Goal: Task Accomplishment & Management: Use online tool/utility

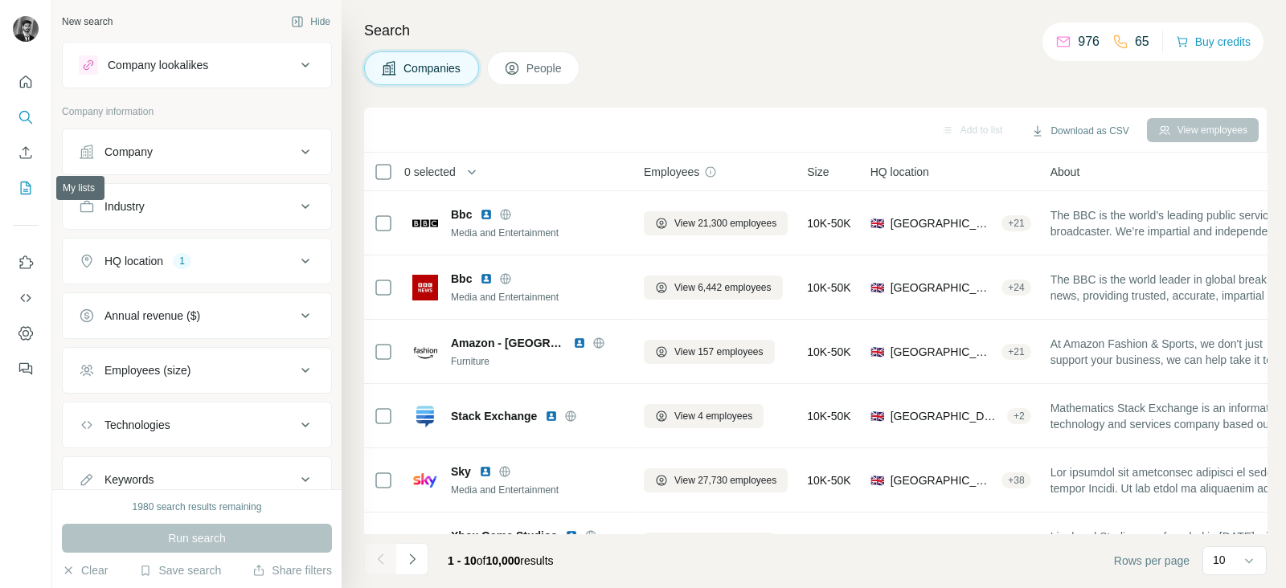
click at [25, 182] on icon "My lists" at bounding box center [26, 188] width 10 height 13
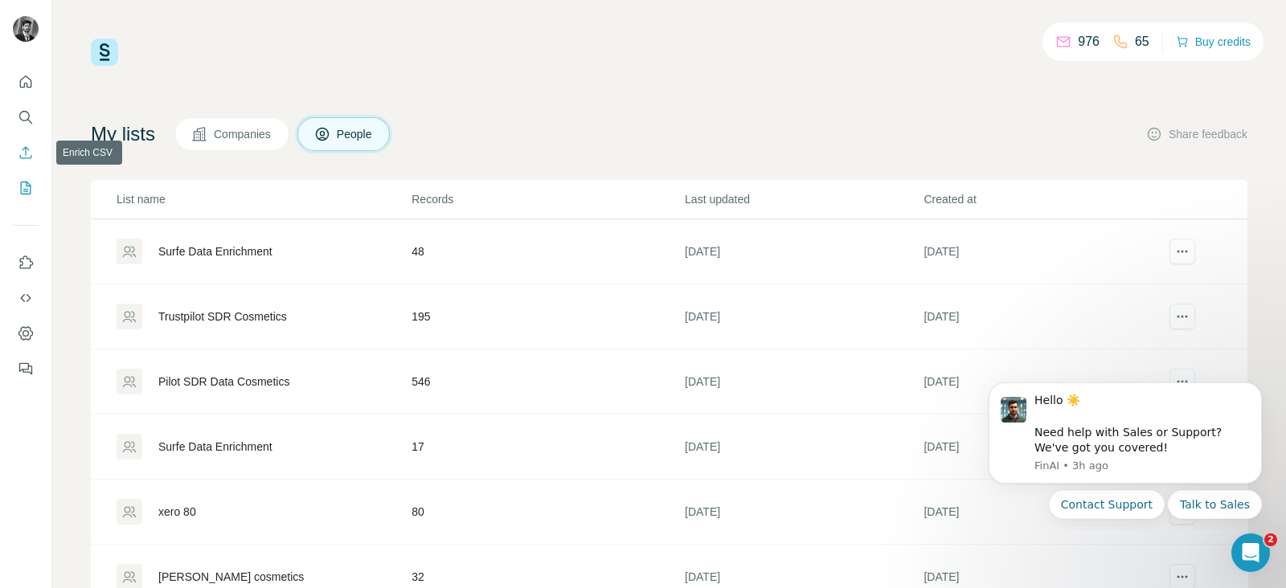
click at [23, 152] on icon "Enrich CSV" at bounding box center [26, 153] width 16 height 16
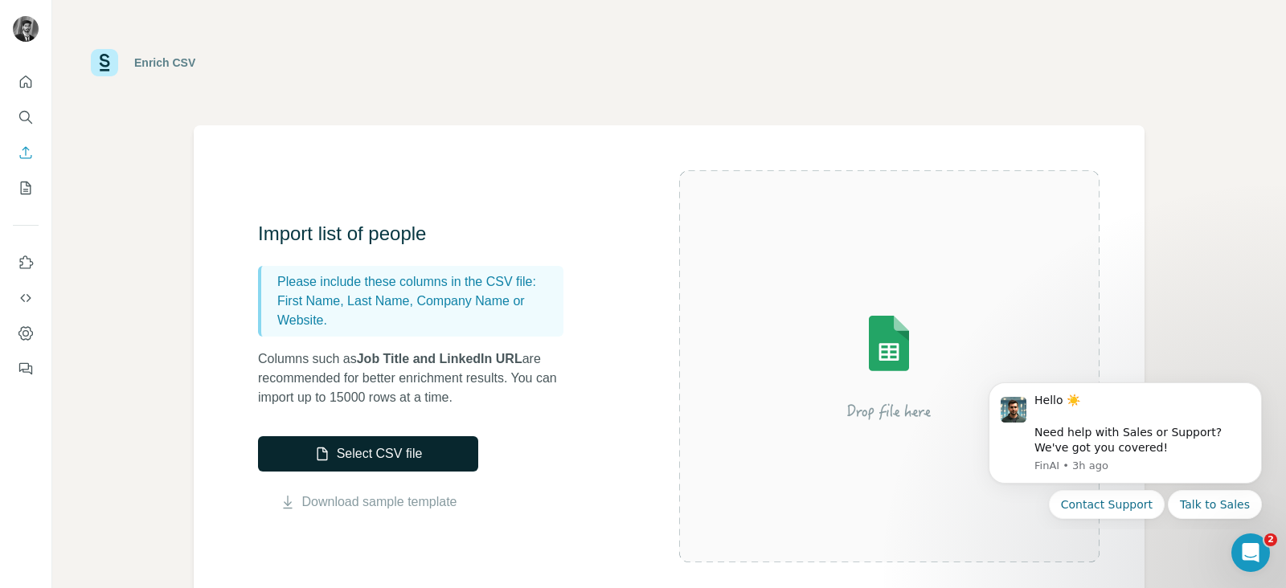
click at [405, 445] on button "Select CSV file" at bounding box center [368, 453] width 220 height 35
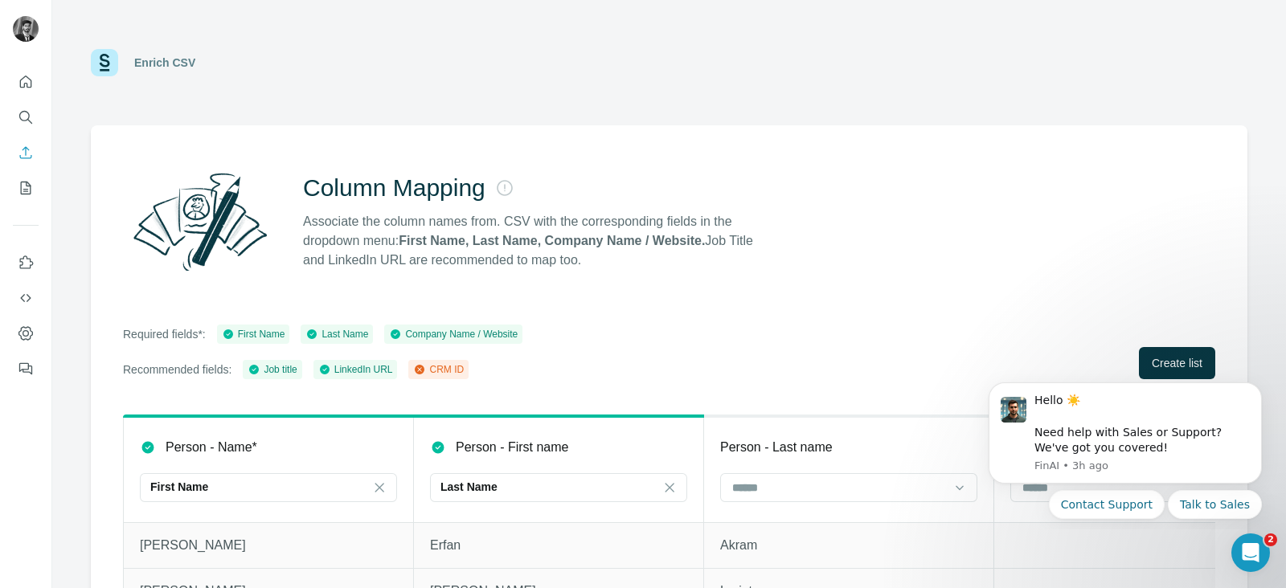
scroll to position [116, 0]
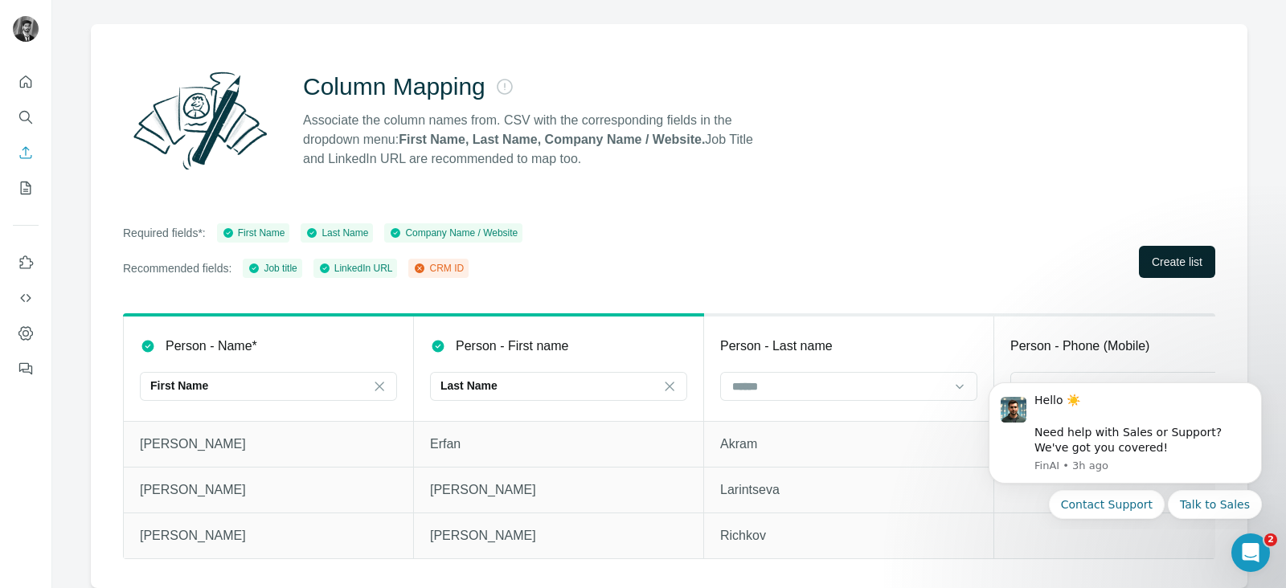
click at [1152, 254] on span "Create list" at bounding box center [1177, 262] width 51 height 16
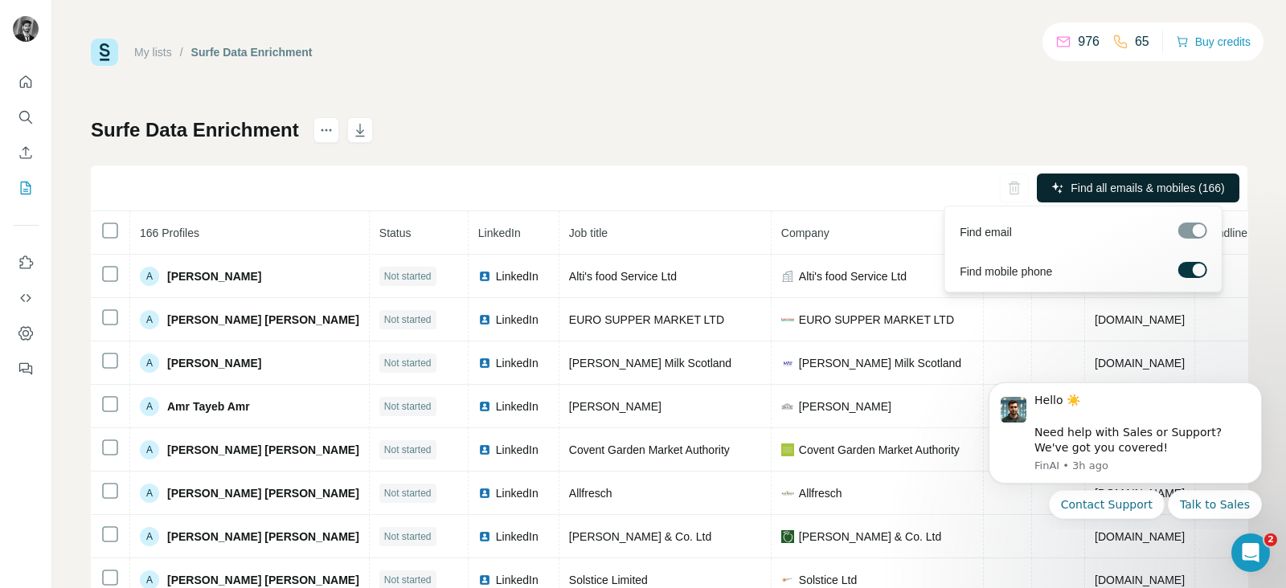
click at [1161, 195] on span "Find all emails & mobiles (166)" at bounding box center [1148, 188] width 154 height 16
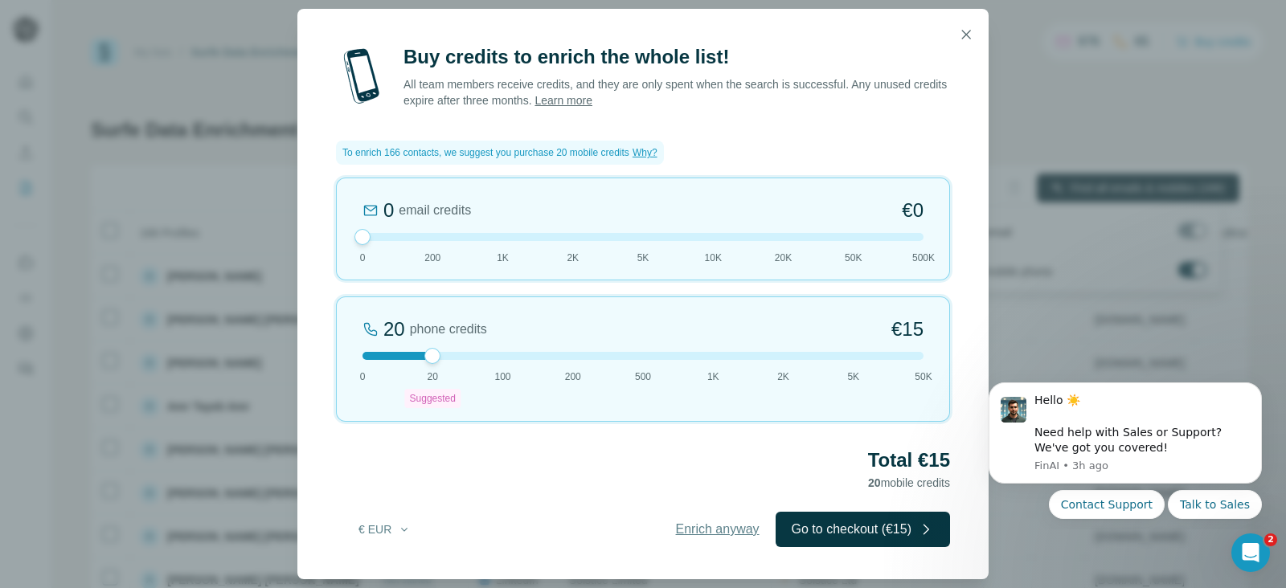
click at [716, 532] on span "Enrich anyway" at bounding box center [718, 529] width 84 height 19
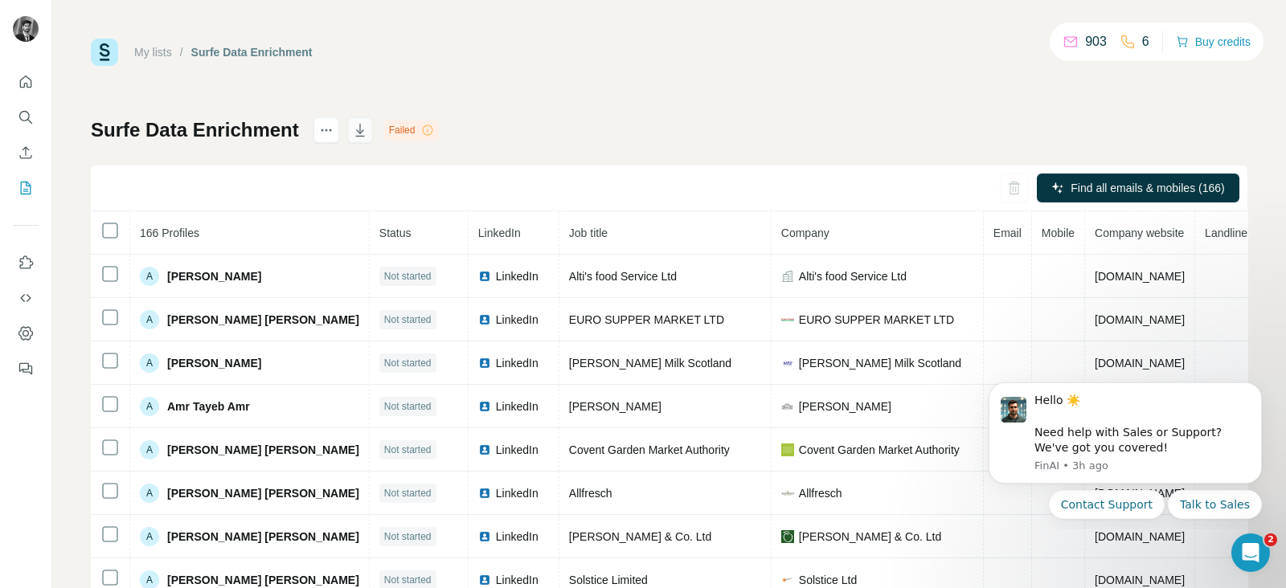
click at [359, 129] on icon "button" at bounding box center [360, 130] width 16 height 16
